Goal: Task Accomplishment & Management: Use online tool/utility

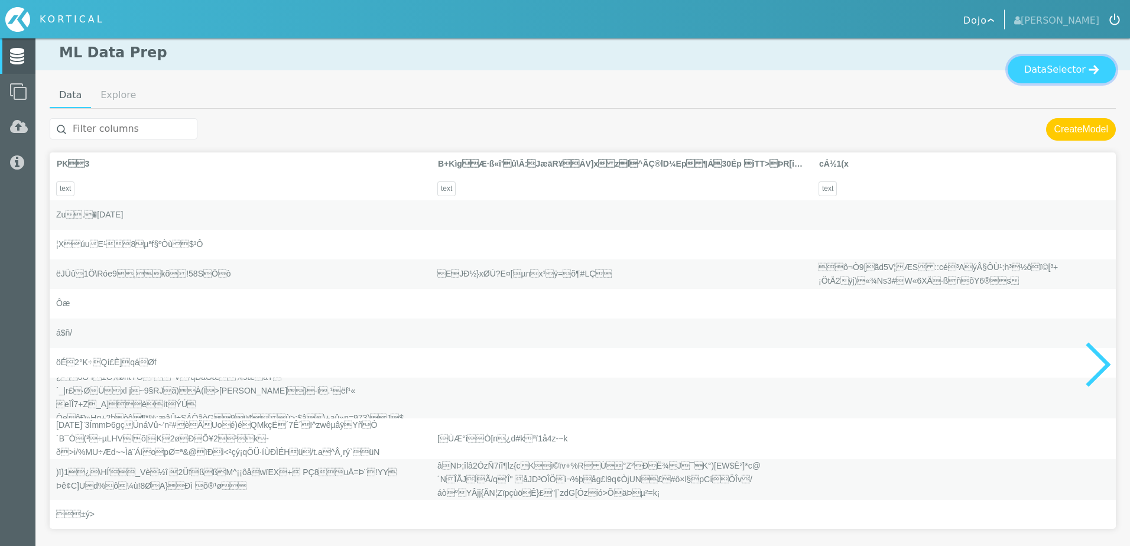
click at [1066, 71] on span "Selector" at bounding box center [1066, 70] width 39 height 14
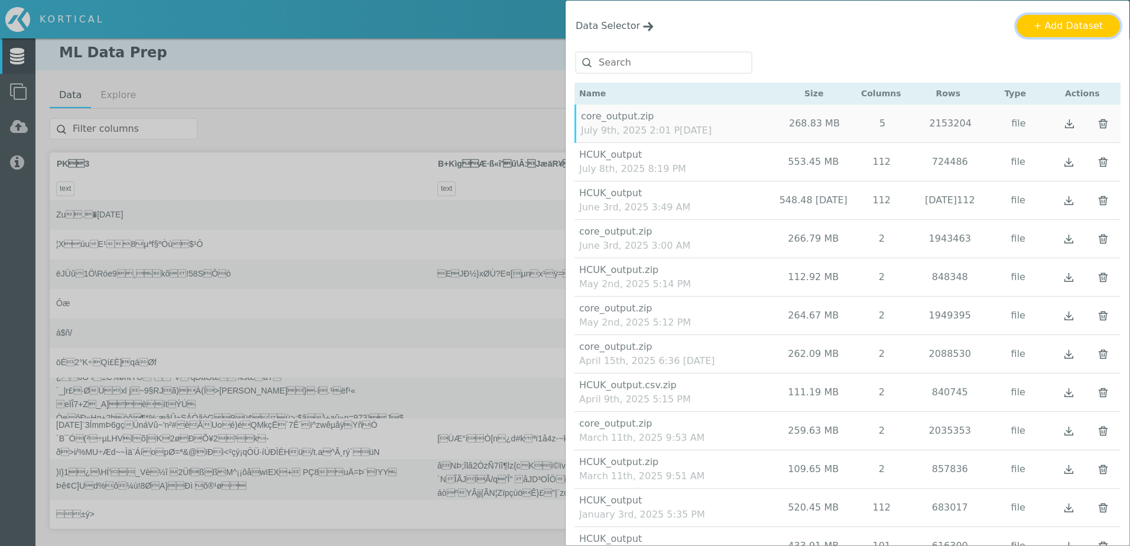
click at [1057, 25] on button "+ Add Dataset" at bounding box center [1068, 26] width 103 height 22
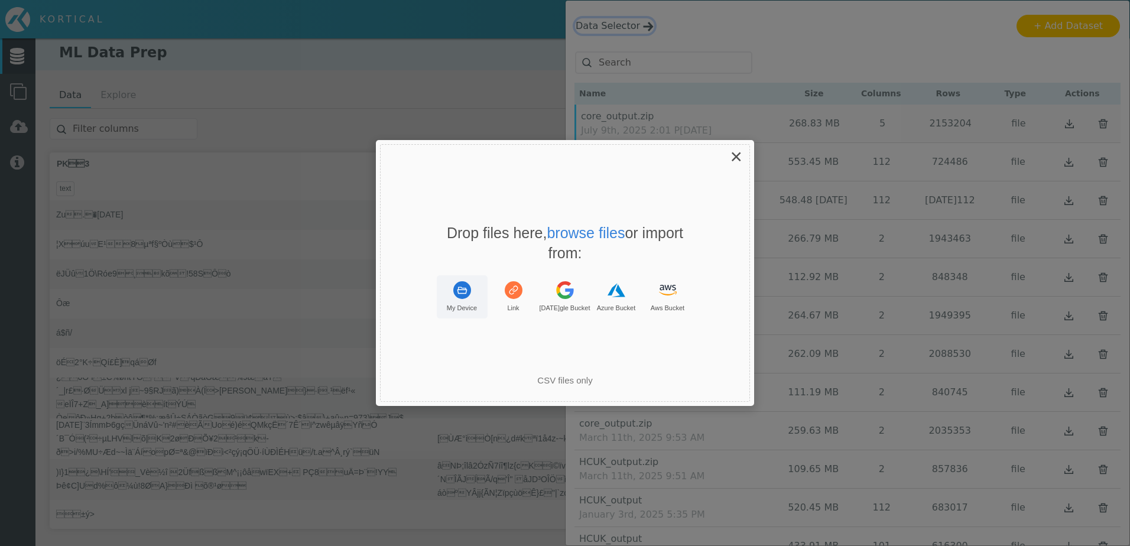
click at [460, 297] on rect "Uppy Dashboard Window (Press escape to close)" at bounding box center [462, 290] width 18 height 18
click at [596, 356] on p "You can only upload: .csv, text/csv" at bounding box center [565, 356] width 149 height 22
click at [663, 343] on div "Drop files here, browse files or import from: My Device Link Google Bucket Azur…" at bounding box center [565, 273] width 370 height 258
click at [738, 158] on span "×" at bounding box center [736, 156] width 12 height 23
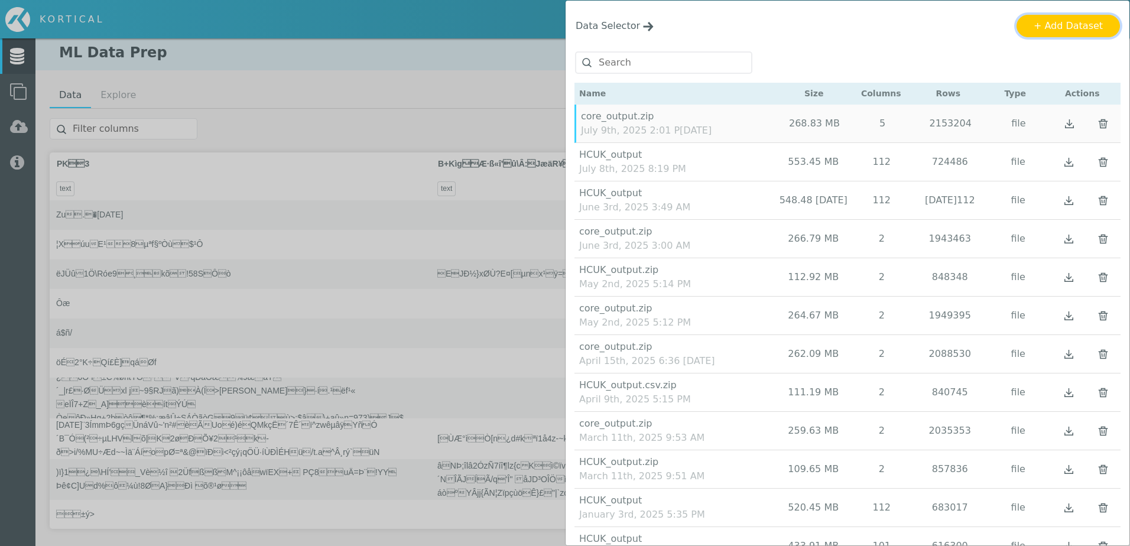
click at [1057, 27] on button "+ Add Dataset" at bounding box center [1068, 26] width 103 height 22
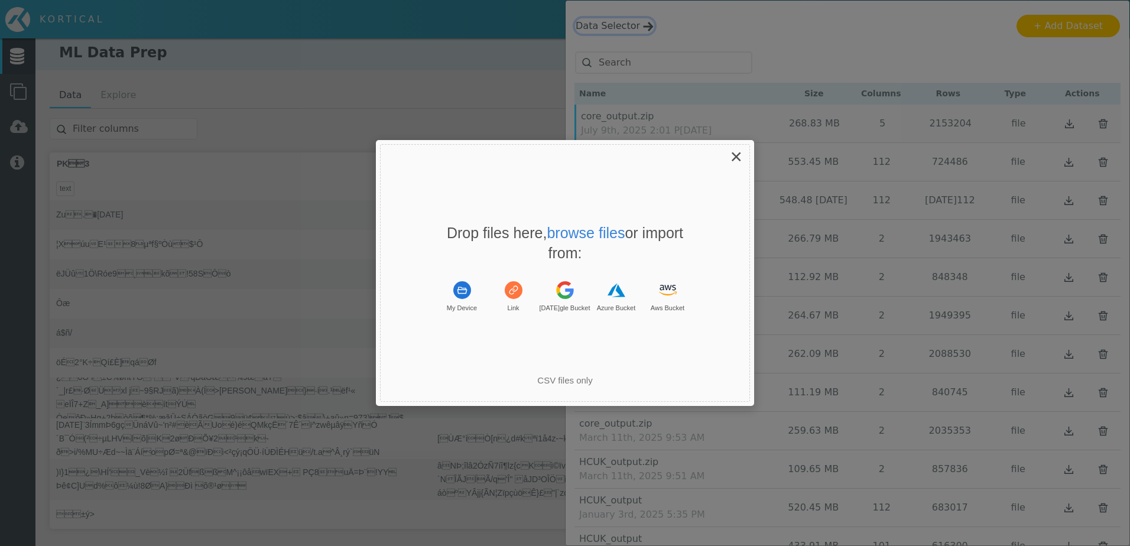
click at [741, 160] on span "×" at bounding box center [736, 156] width 12 height 23
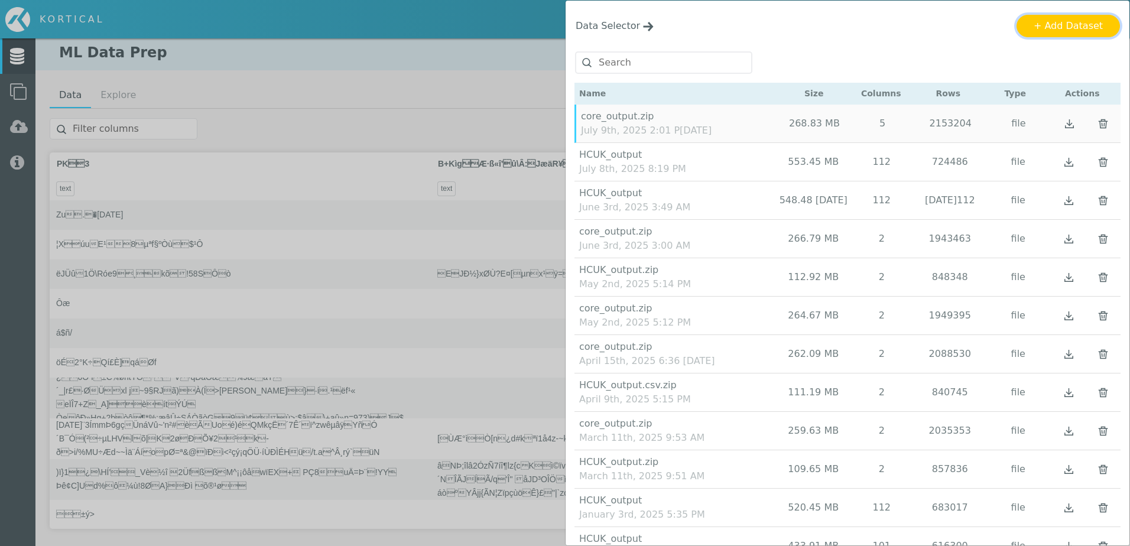
click at [1043, 24] on button "+ Add Dataset" at bounding box center [1068, 26] width 103 height 22
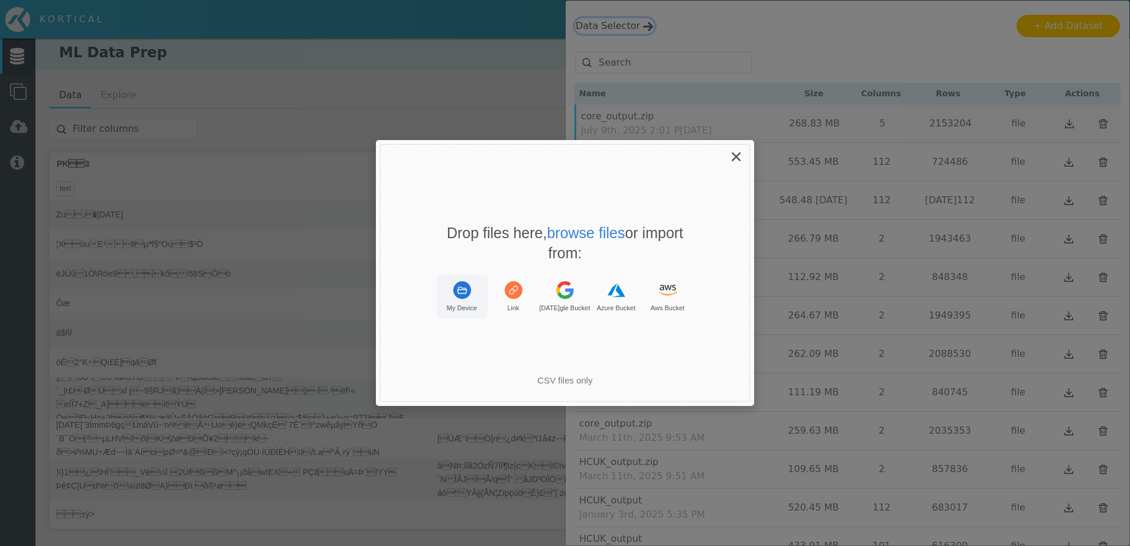
click at [464, 295] on rect "Uppy Dashboard Window (Press escape to close)" at bounding box center [462, 290] width 18 height 18
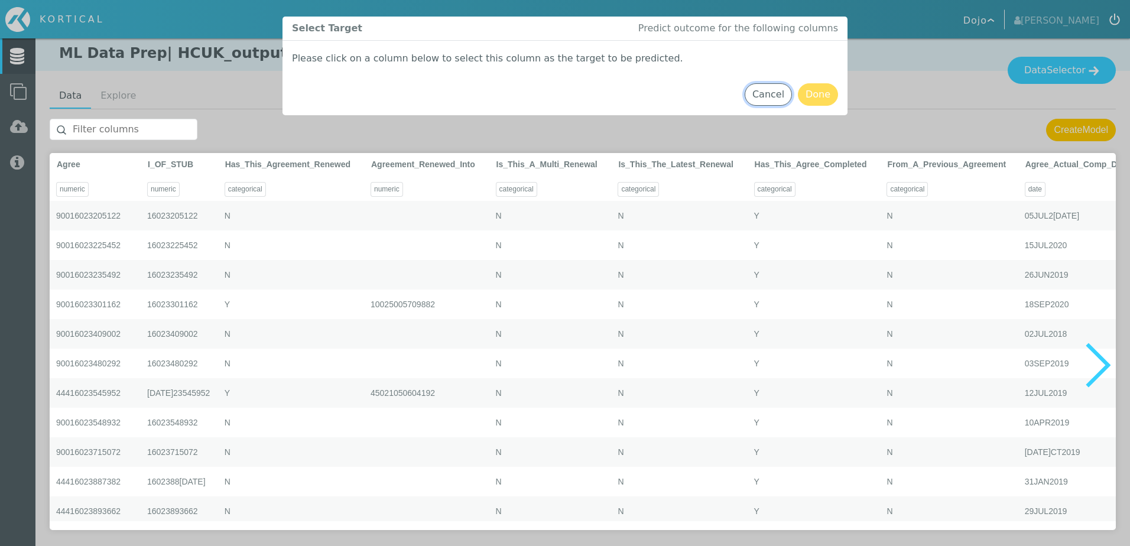
drag, startPoint x: 762, startPoint y: 94, endPoint x: 801, endPoint y: 94, distance: 39.6
click at [762, 94] on button "Cancel" at bounding box center [768, 94] width 47 height 22
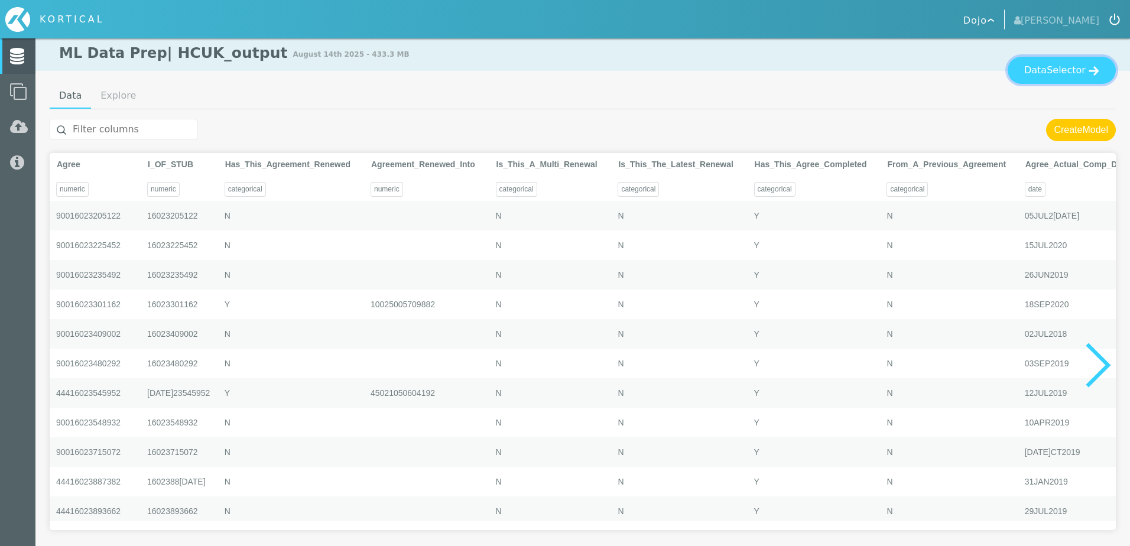
click at [1068, 70] on span "Selector" at bounding box center [1066, 70] width 39 height 14
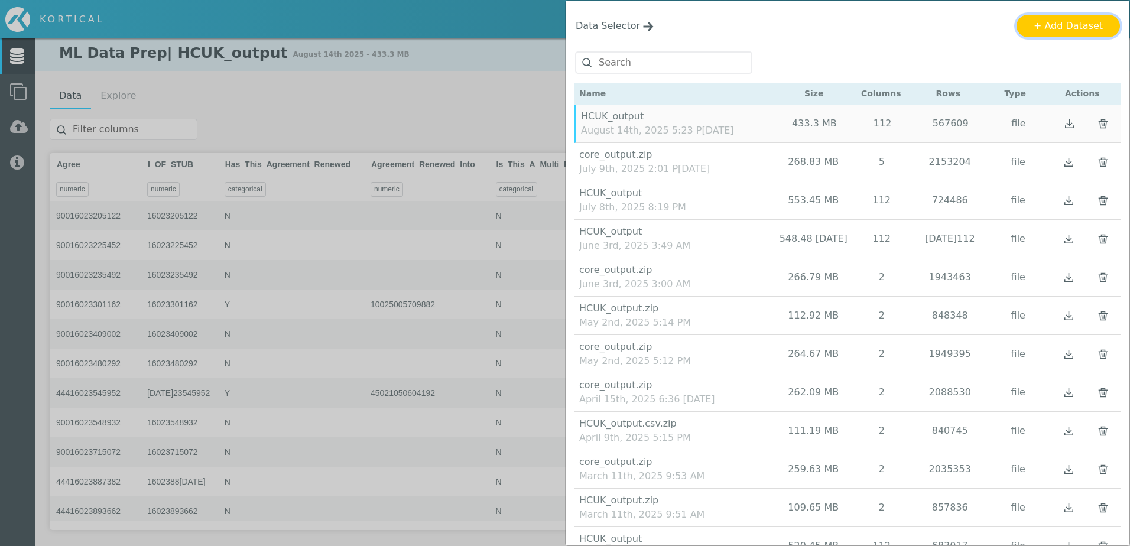
click at [1066, 32] on button "+ Add Dataset" at bounding box center [1068, 26] width 103 height 22
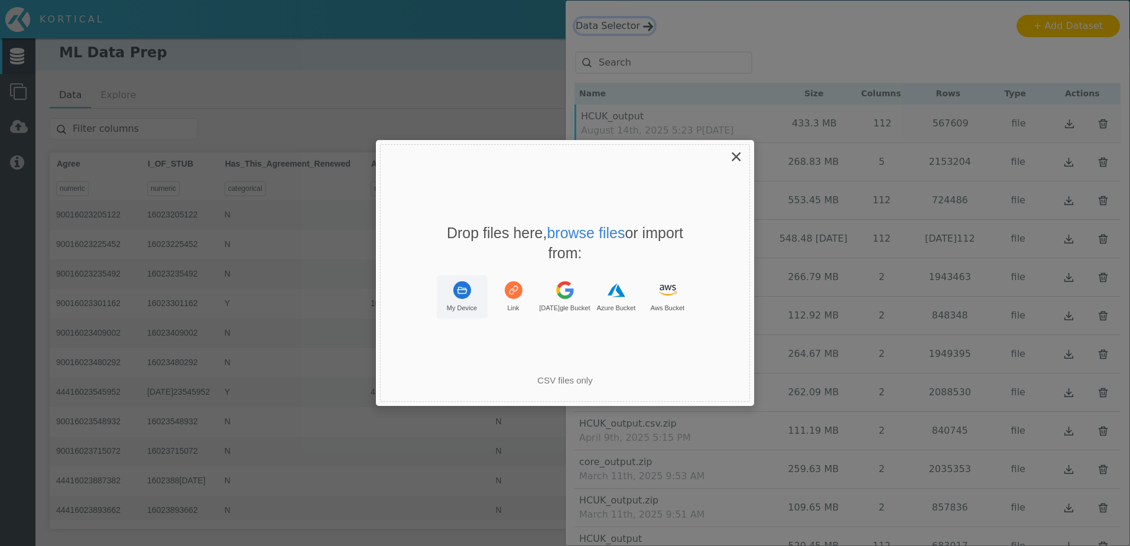
click at [464, 300] on button "My Device" at bounding box center [462, 296] width 51 height 43
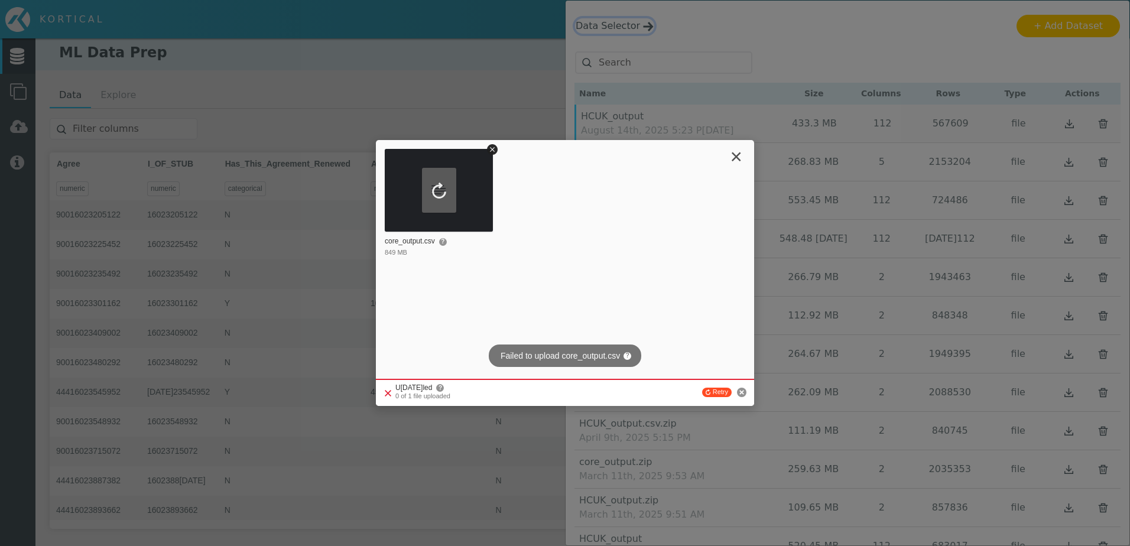
click at [732, 161] on span "×" at bounding box center [736, 156] width 12 height 23
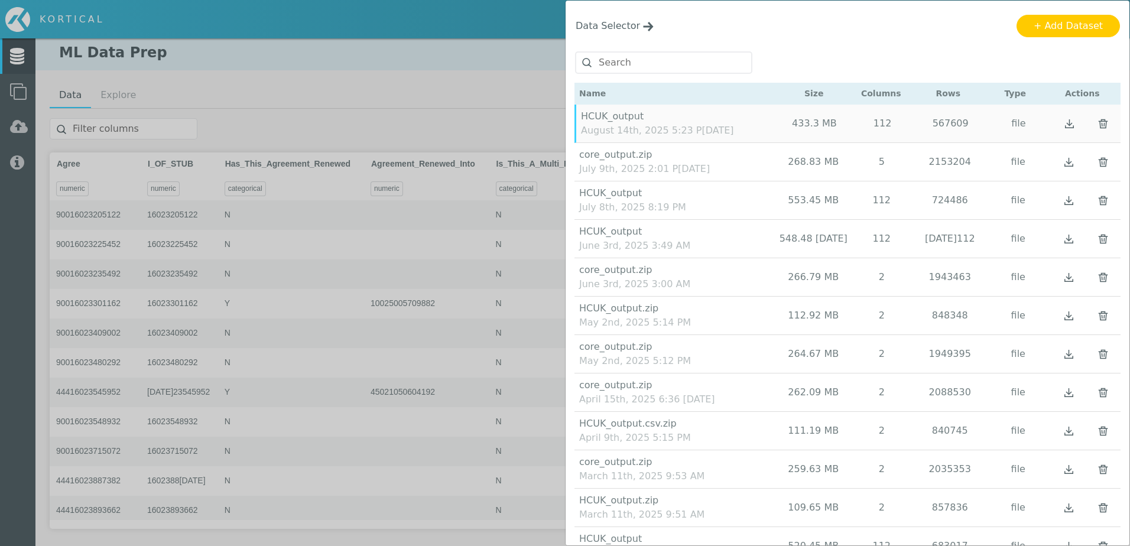
click at [480, 66] on div "Data Selector Name Size Columns Rows Type Actions" at bounding box center [565, 273] width 1130 height 546
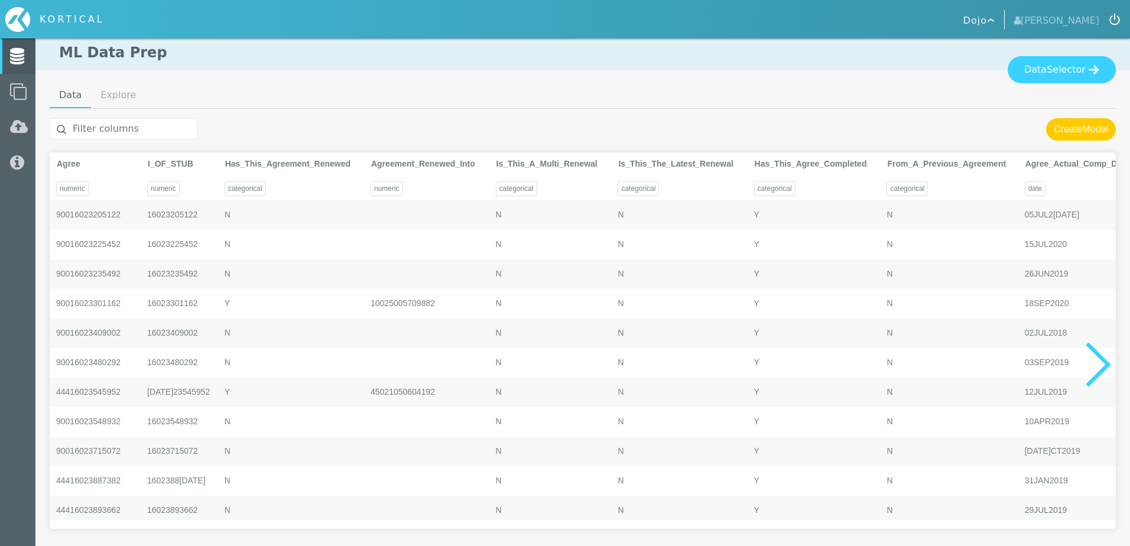
click at [895, 65] on div "Data Selector" at bounding box center [582, 69] width 1095 height 27
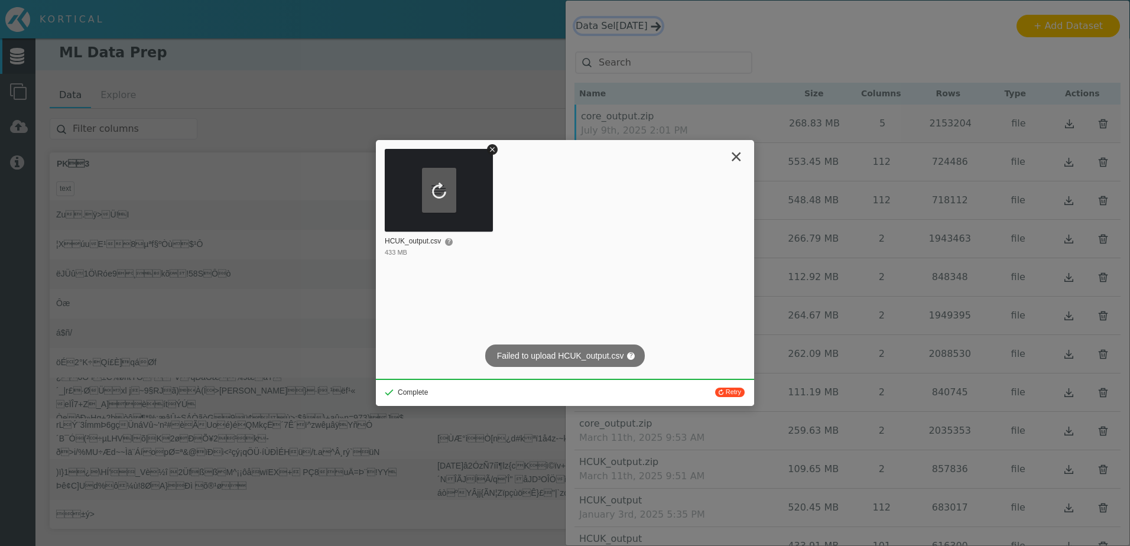
click at [733, 158] on span "×" at bounding box center [736, 156] width 12 height 23
